Goal: Task Accomplishment & Management: Manage account settings

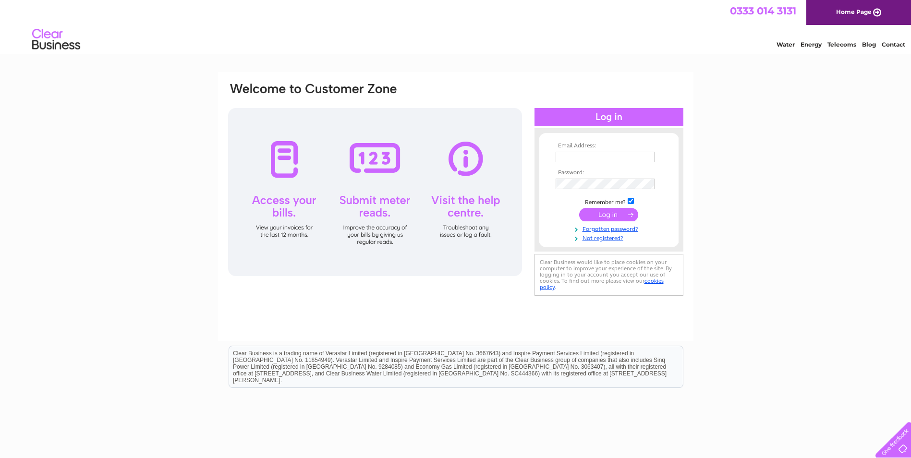
type input "ms@thergigroup.com"
click at [597, 218] on input "submit" at bounding box center [608, 214] width 59 height 13
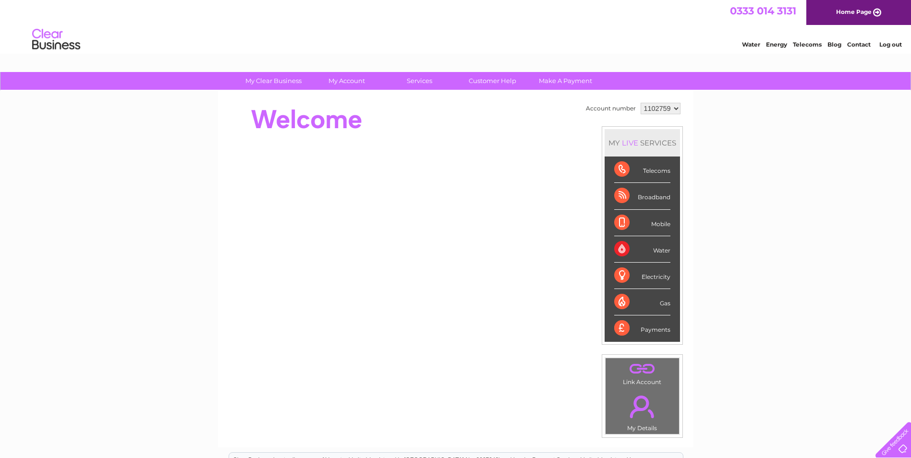
click at [654, 103] on select "1102759 3024726" at bounding box center [661, 109] width 40 height 12
select select "3024726"
click at [641, 103] on select "1102759 3024726" at bounding box center [661, 109] width 40 height 12
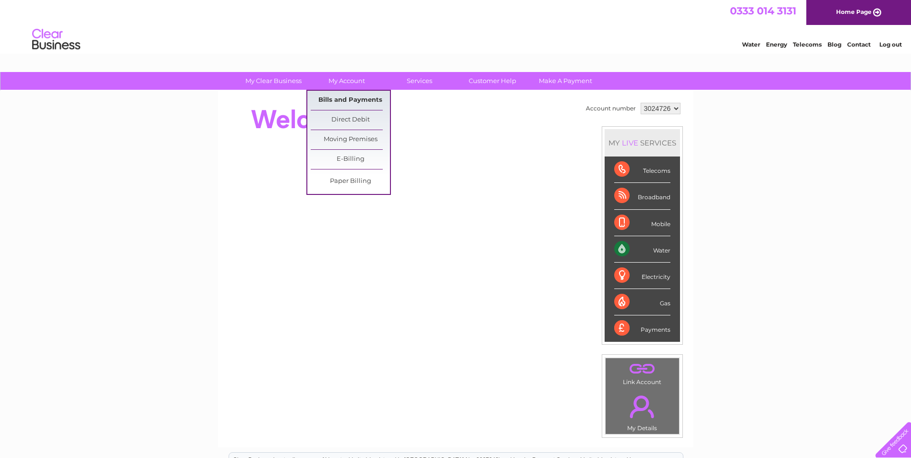
click at [350, 102] on link "Bills and Payments" at bounding box center [350, 100] width 79 height 19
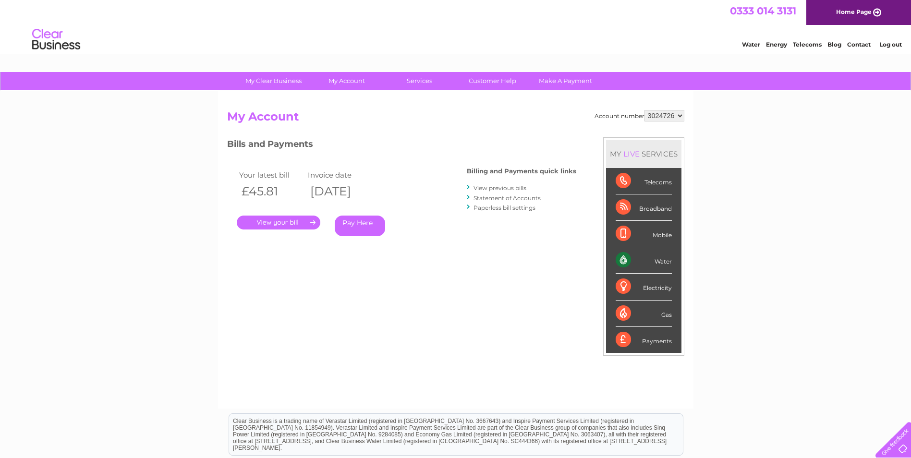
click at [300, 225] on link "." at bounding box center [279, 223] width 84 height 14
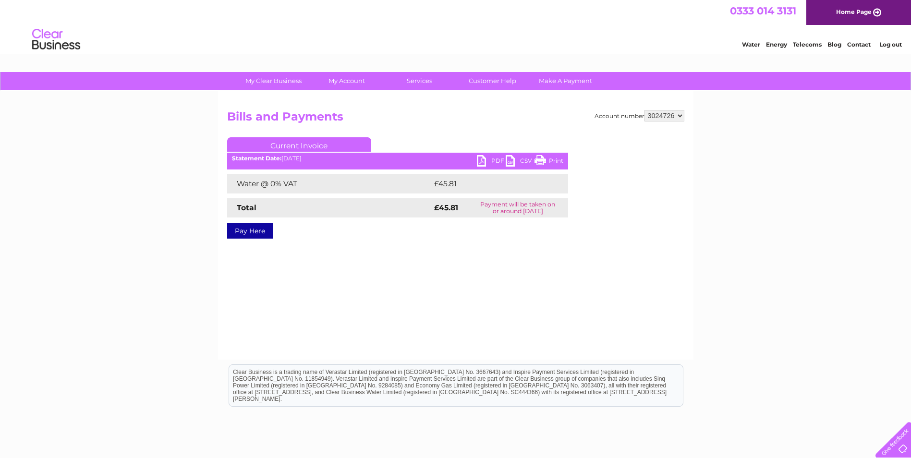
click at [482, 162] on link "PDF" at bounding box center [491, 162] width 29 height 14
